Goal: Task Accomplishment & Management: Complete application form

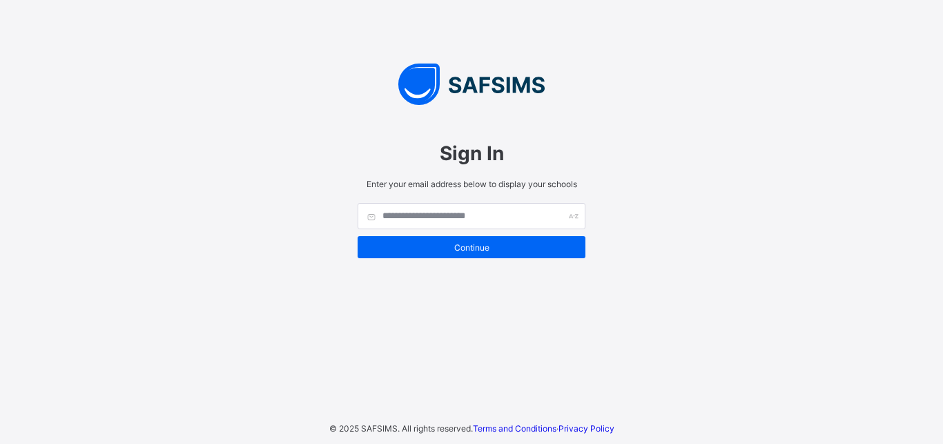
click at [468, 242] on span "Continue" at bounding box center [471, 247] width 207 height 10
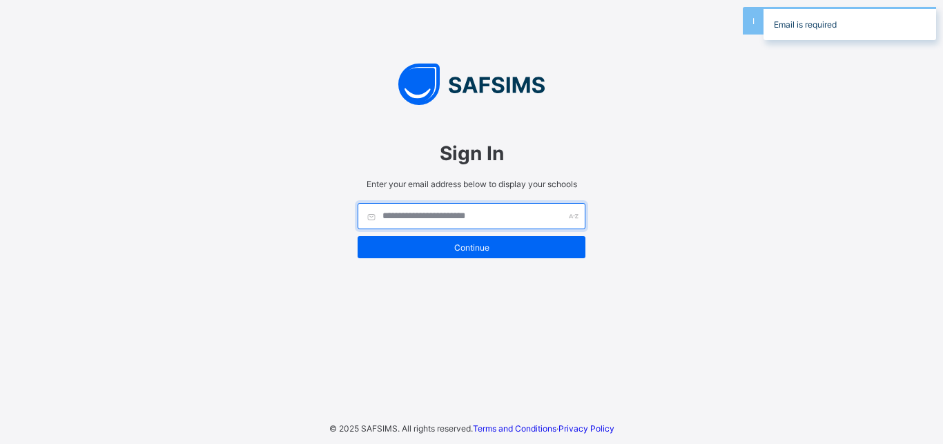
click at [436, 208] on input "text" at bounding box center [472, 216] width 228 height 26
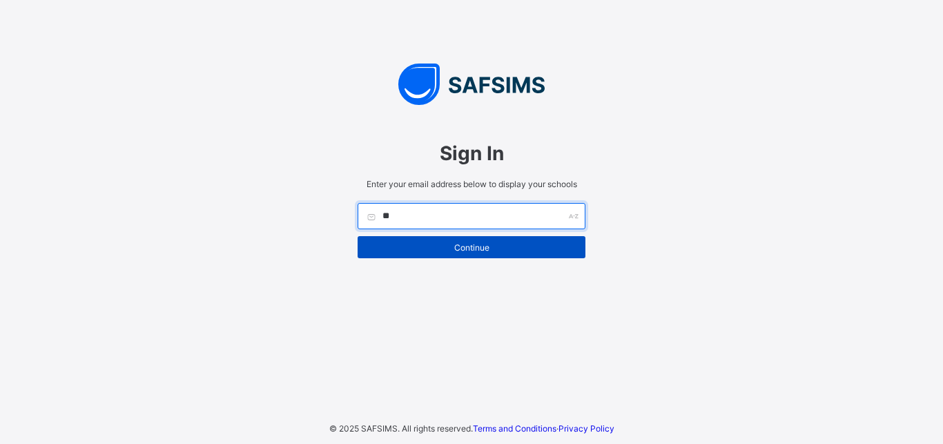
type input "*"
type input "**********"
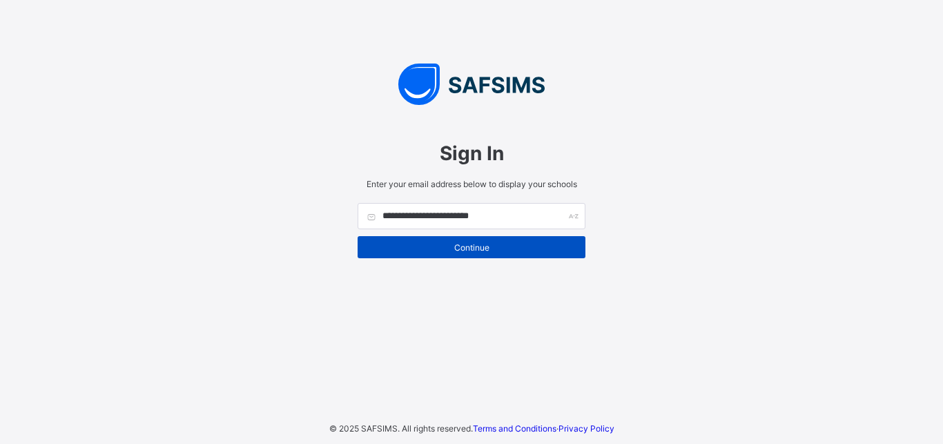
click at [467, 244] on span "Continue" at bounding box center [471, 247] width 207 height 10
click at [469, 245] on span "Continue" at bounding box center [471, 247] width 207 height 10
click at [458, 250] on span "Continue" at bounding box center [471, 247] width 207 height 10
click at [451, 245] on span "Continue" at bounding box center [471, 247] width 207 height 10
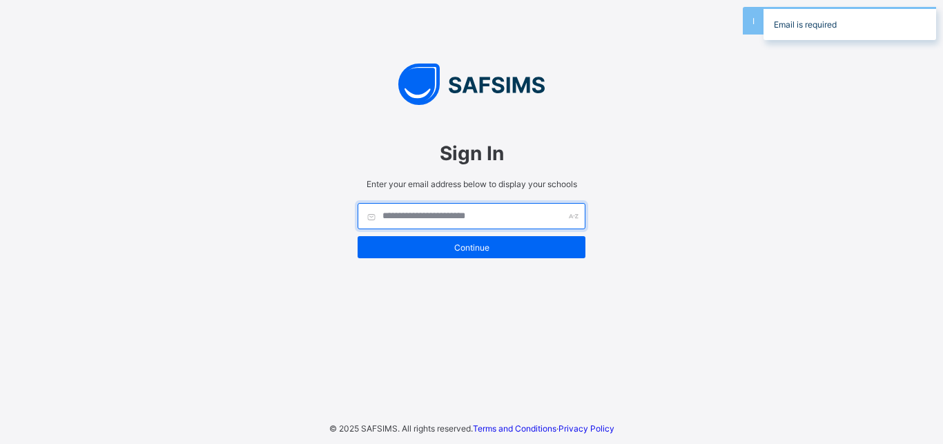
click at [408, 222] on input "text" at bounding box center [472, 216] width 228 height 26
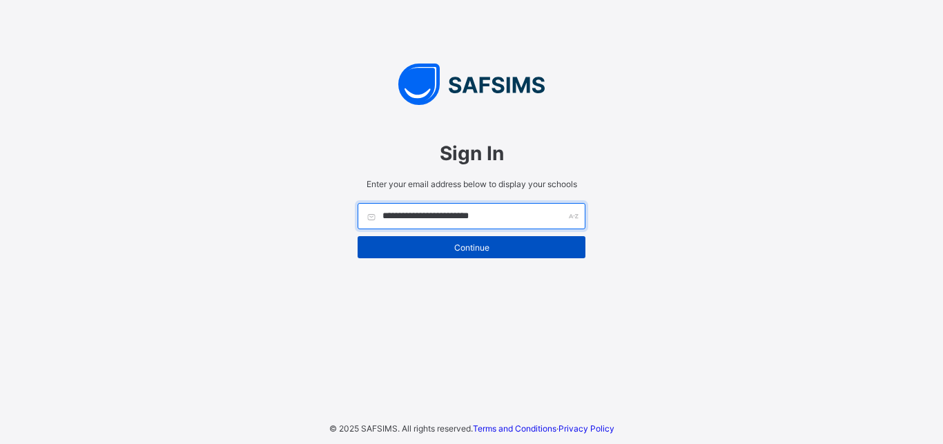
type input "**********"
click at [463, 246] on span "Continue" at bounding box center [471, 247] width 207 height 10
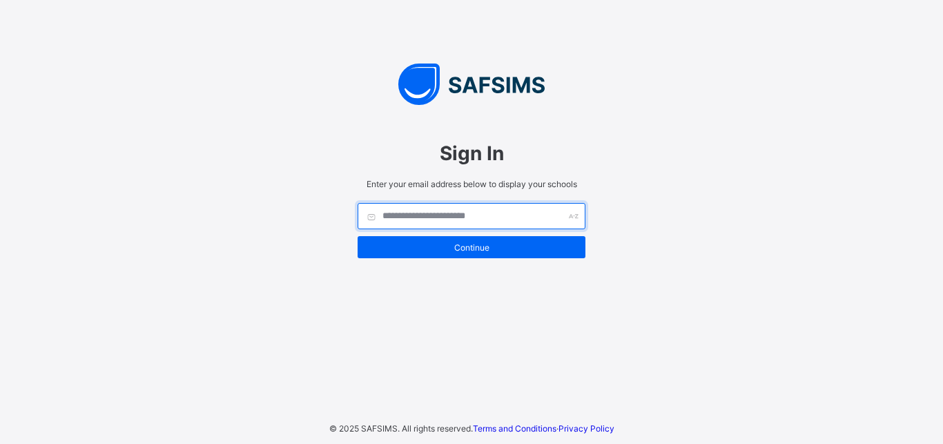
click at [440, 215] on input "text" at bounding box center [472, 216] width 228 height 26
